Goal: Task Accomplishment & Management: Manage account settings

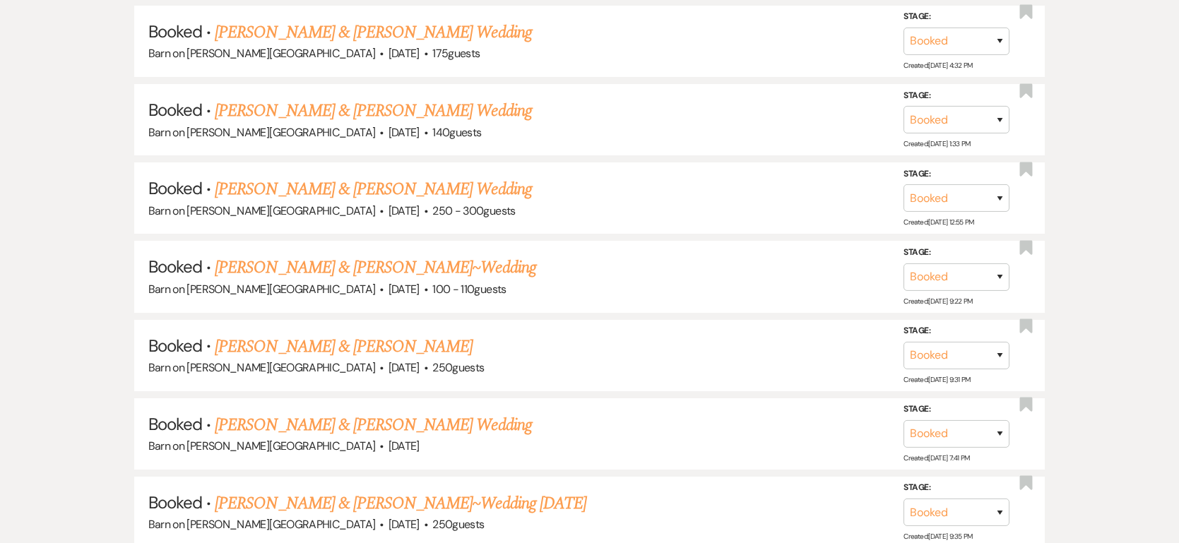
scroll to position [2223, 0]
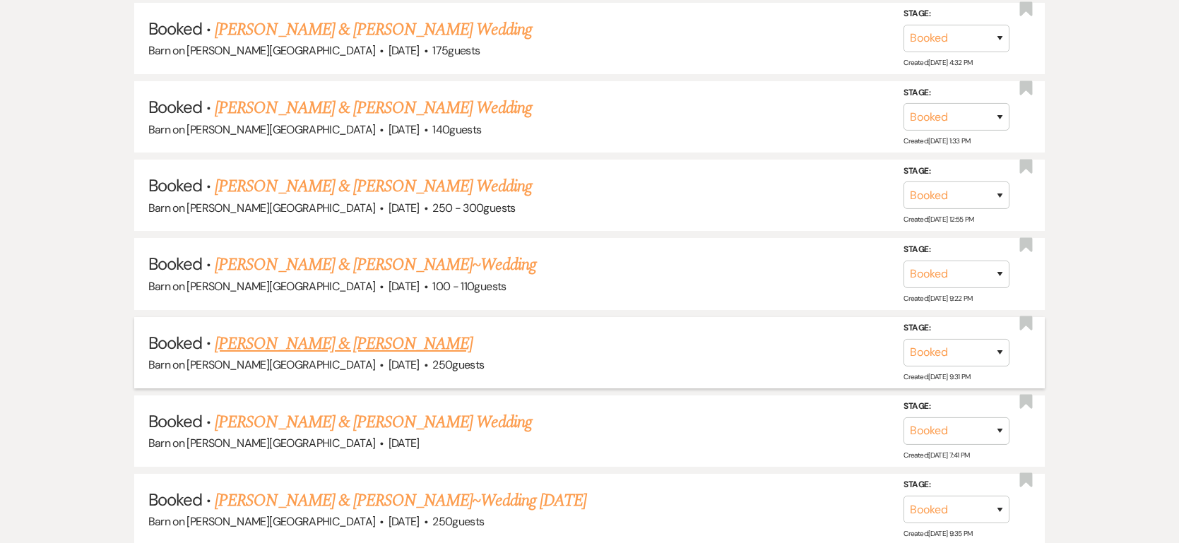
click at [304, 331] on link "[PERSON_NAME] & [PERSON_NAME]" at bounding box center [344, 343] width 258 height 25
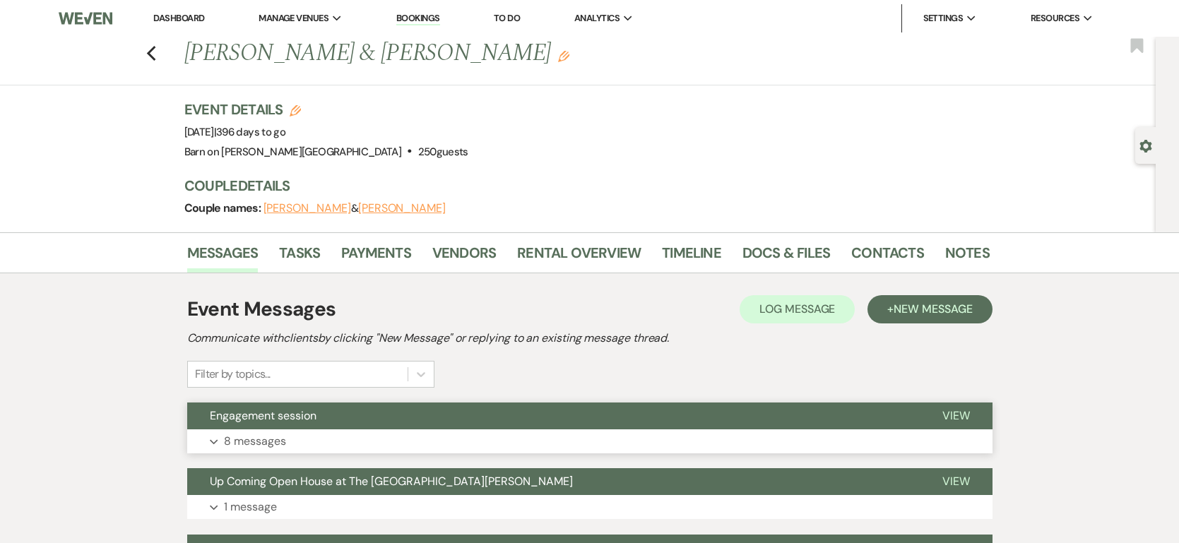
click at [244, 440] on p "8 messages" at bounding box center [255, 441] width 62 height 18
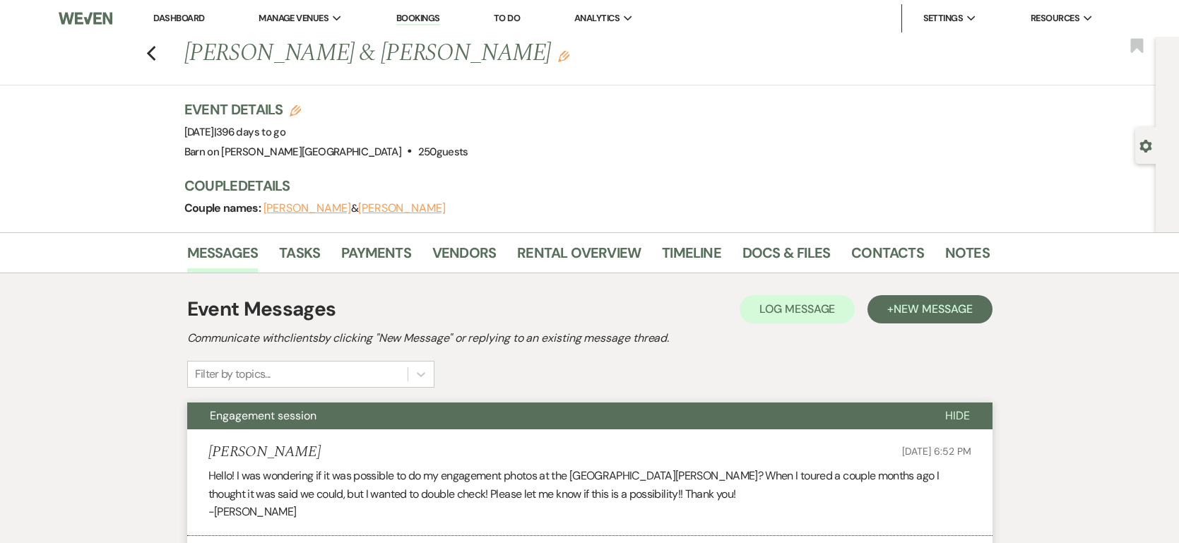
click at [181, 18] on link "Dashboard" at bounding box center [178, 18] width 51 height 12
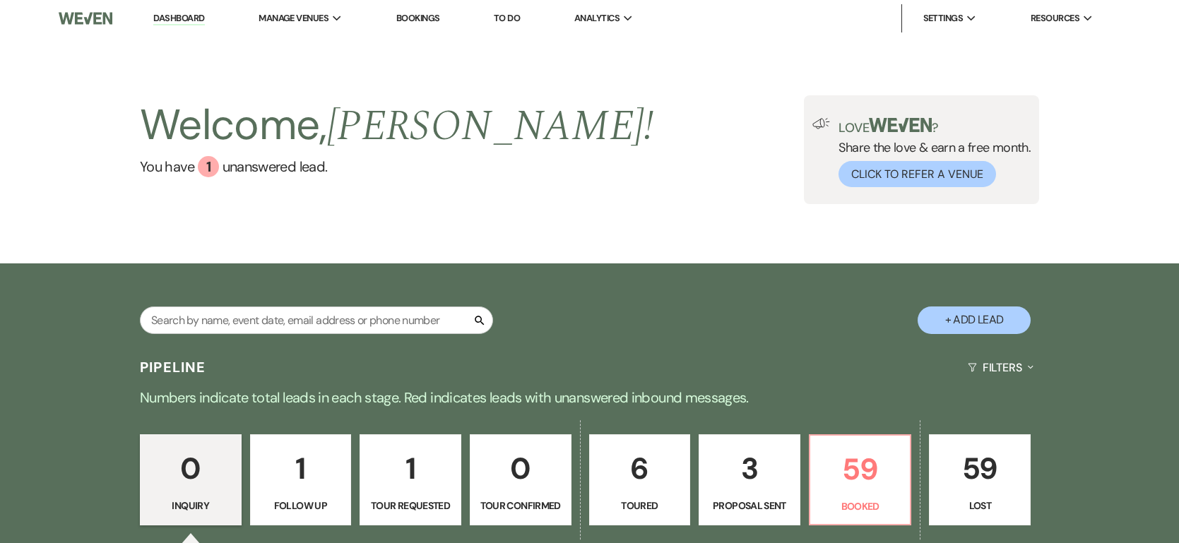
click at [446, 496] on link "1 Tour Requested" at bounding box center [411, 480] width 102 height 92
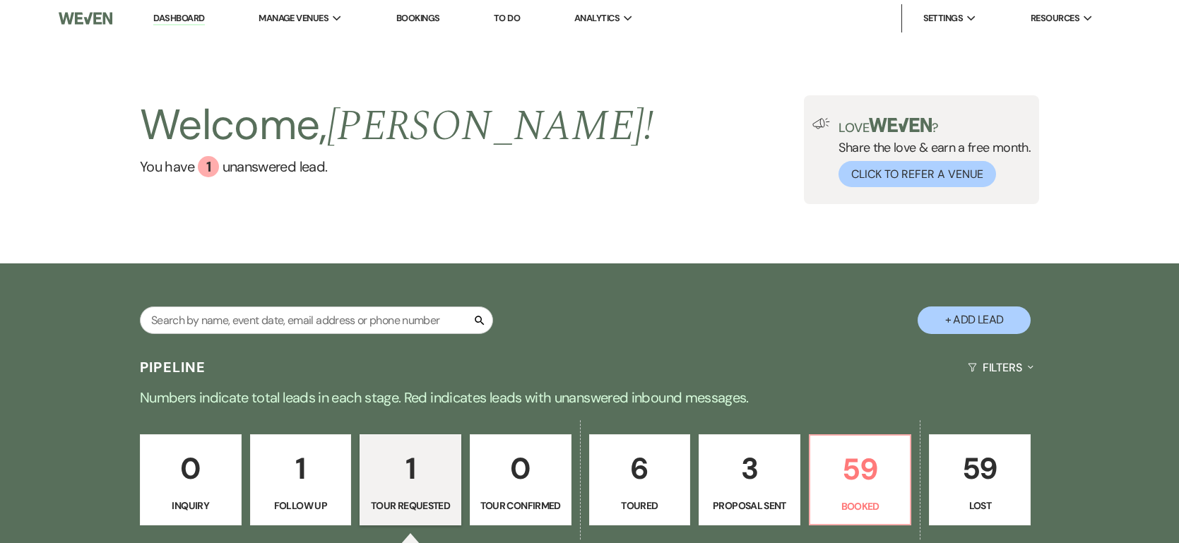
select select "2"
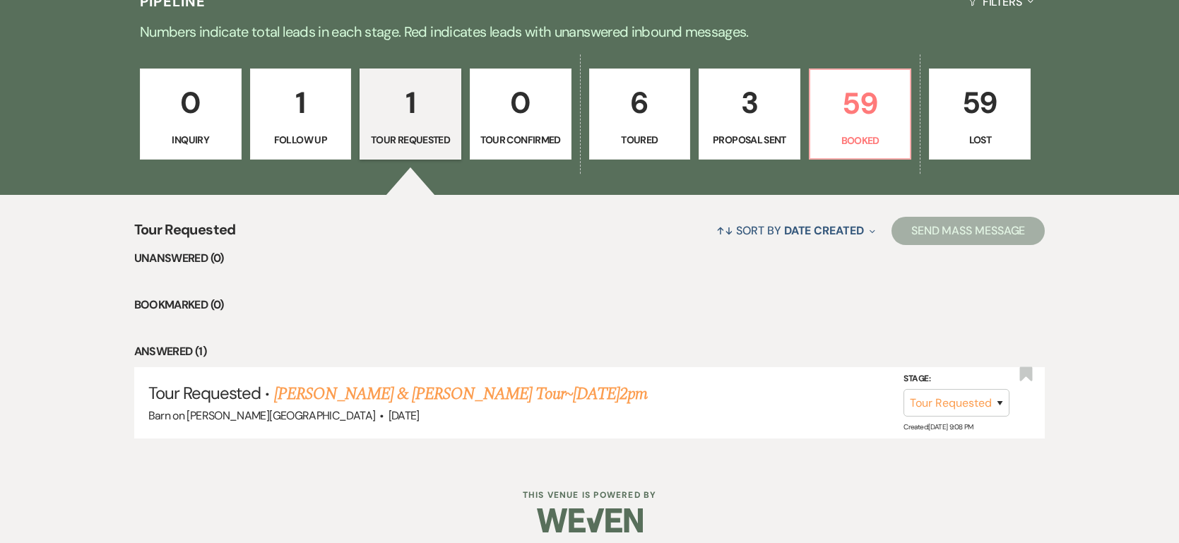
scroll to position [366, 0]
click at [386, 397] on link "[PERSON_NAME] & [PERSON_NAME] Tour~[DATE]2pm" at bounding box center [461, 393] width 374 height 25
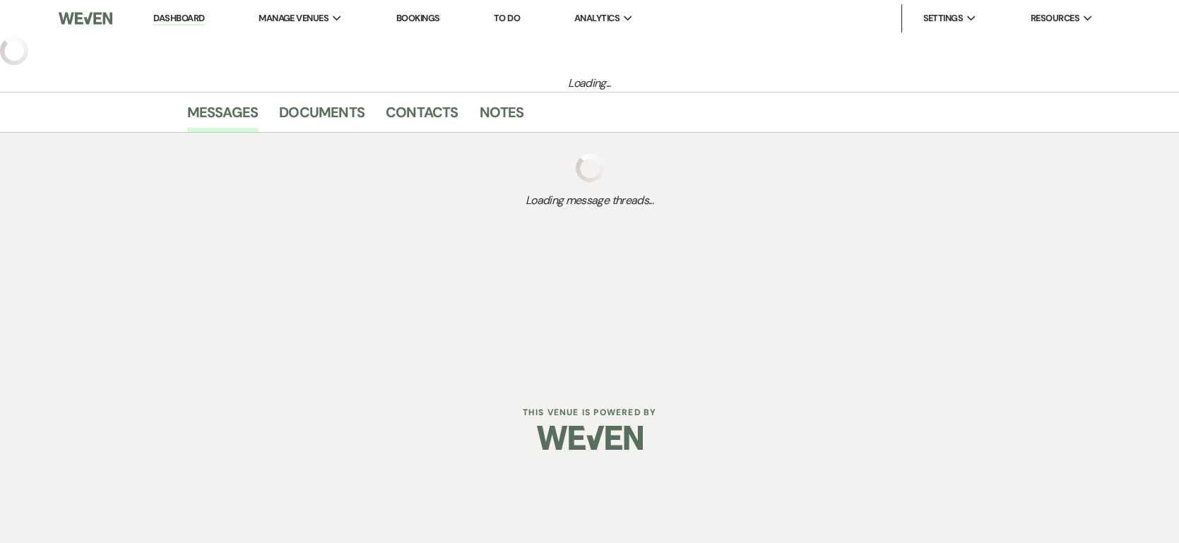
select select "2"
select select "6"
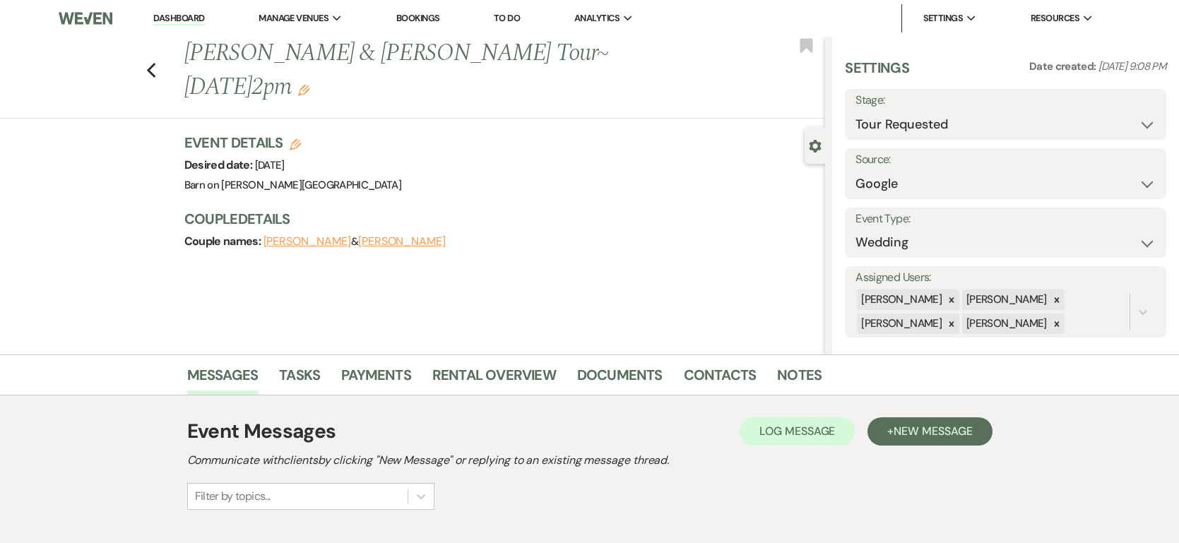
click at [314, 236] on button "[PERSON_NAME]" at bounding box center [308, 241] width 88 height 11
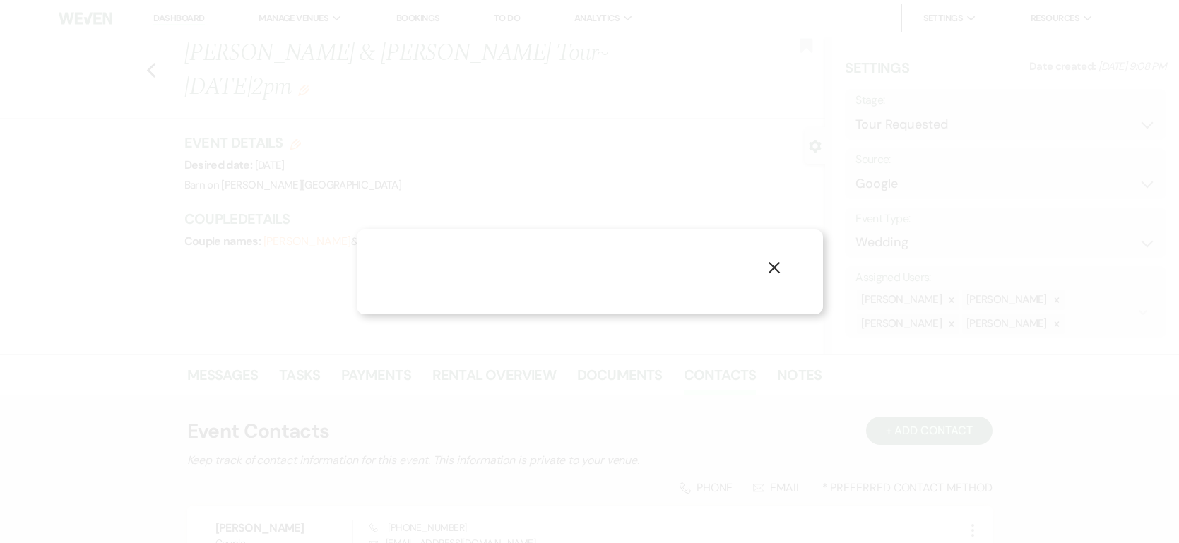
select select "1"
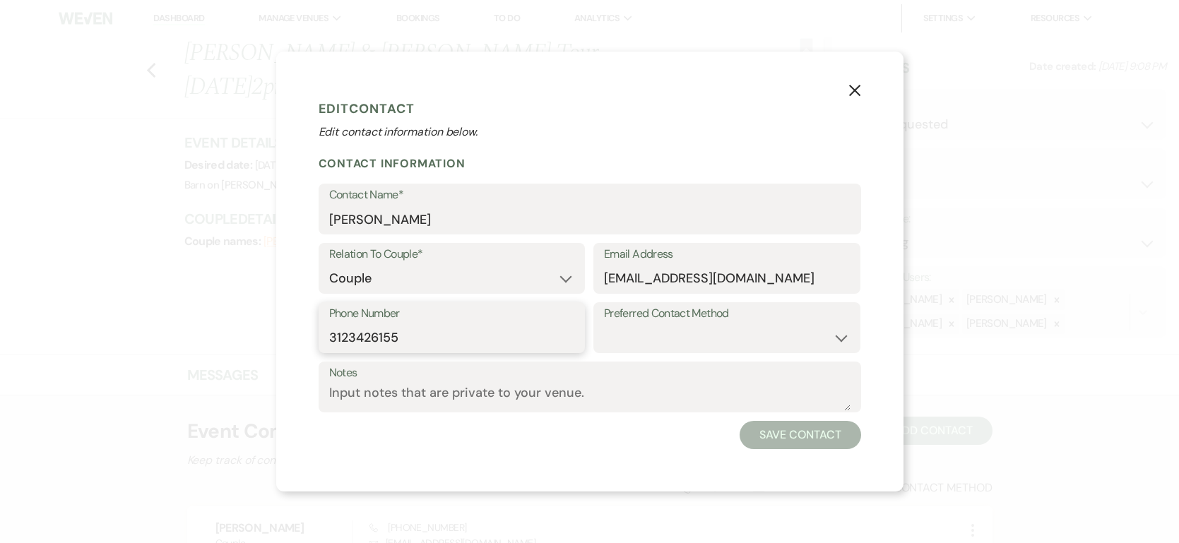
drag, startPoint x: 410, startPoint y: 339, endPoint x: 326, endPoint y: 336, distance: 83.4
click at [326, 336] on div "Phone Number [PHONE_NUMBER]" at bounding box center [452, 327] width 267 height 51
drag, startPoint x: 757, startPoint y: 276, endPoint x: 603, endPoint y: 276, distance: 153.3
click at [604, 276] on input "[EMAIL_ADDRESS][DOMAIN_NAME]" at bounding box center [727, 279] width 246 height 28
click at [856, 90] on icon "X" at bounding box center [854, 90] width 13 height 13
